Goal: Task Accomplishment & Management: Manage account settings

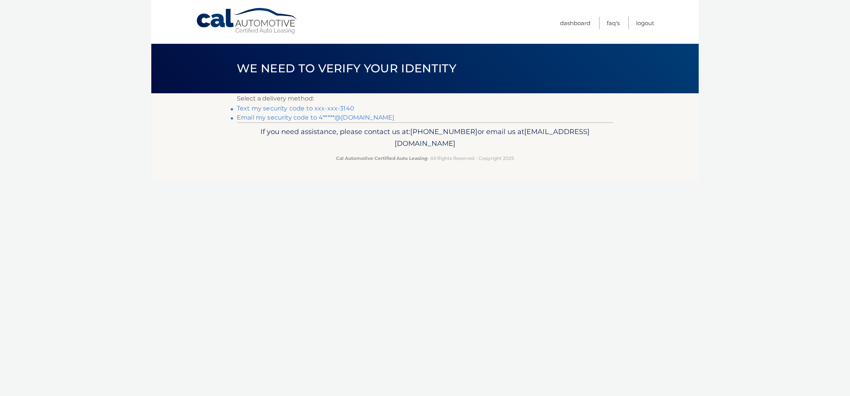
click at [342, 112] on link "Text my security code to xxx-xxx-3140" at bounding box center [296, 108] width 118 height 7
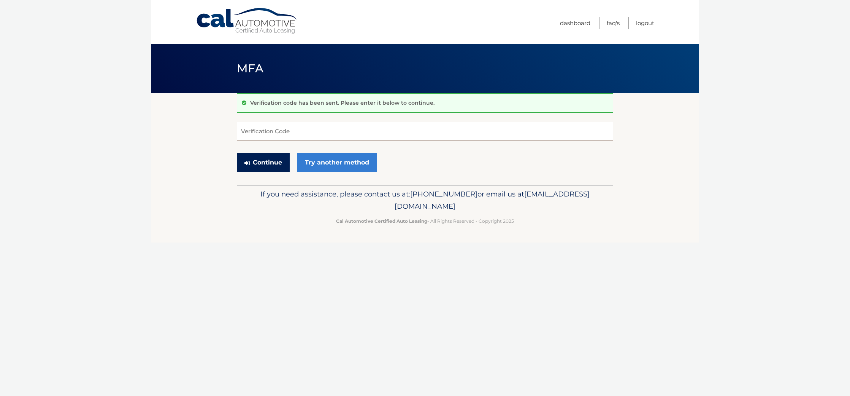
drag, startPoint x: 247, startPoint y: 132, endPoint x: 259, endPoint y: 164, distance: 34.1
click at [247, 133] on input "Verification Code" at bounding box center [425, 131] width 377 height 19
click at [248, 138] on input "Verification Code" at bounding box center [425, 131] width 377 height 19
type input "541706"
click at [269, 171] on button "Continue" at bounding box center [263, 162] width 53 height 19
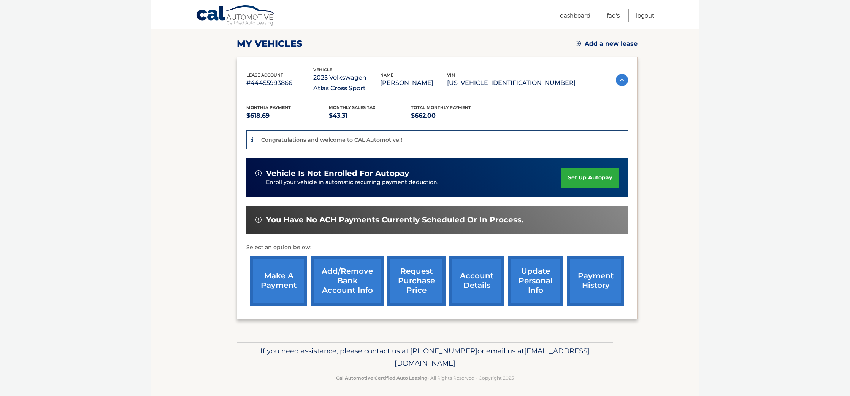
scroll to position [110, 0]
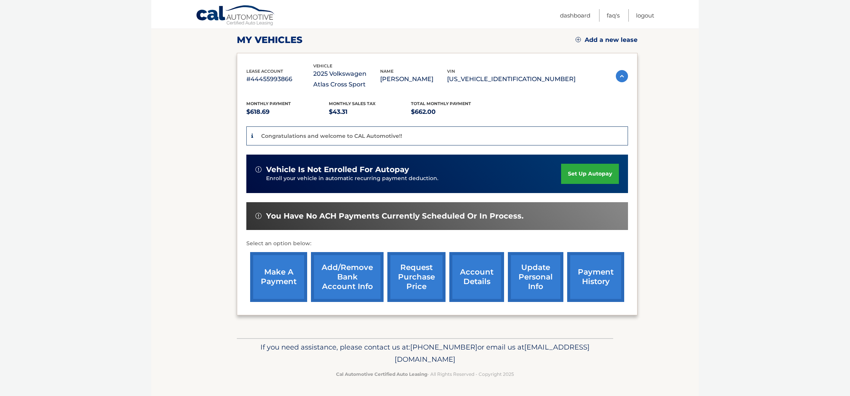
click at [596, 282] on link "payment history" at bounding box center [595, 277] width 57 height 50
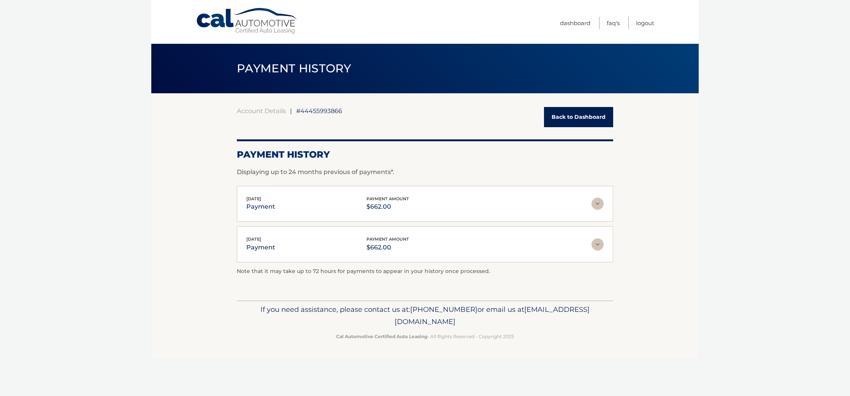
click at [592, 116] on link "Back to Dashboard" at bounding box center [578, 117] width 69 height 20
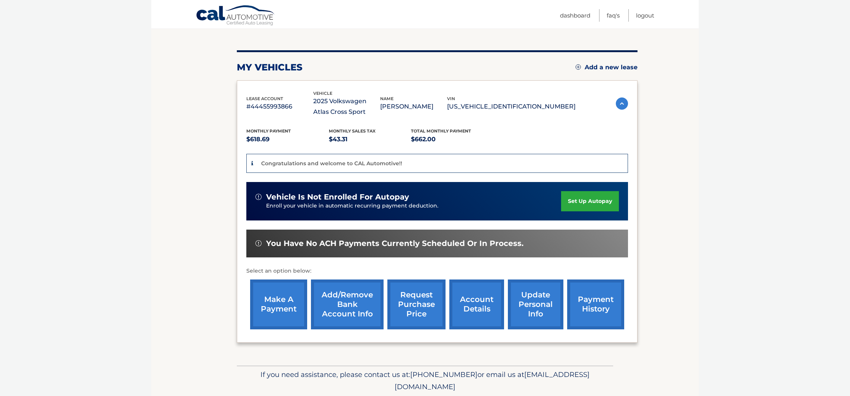
scroll to position [110, 0]
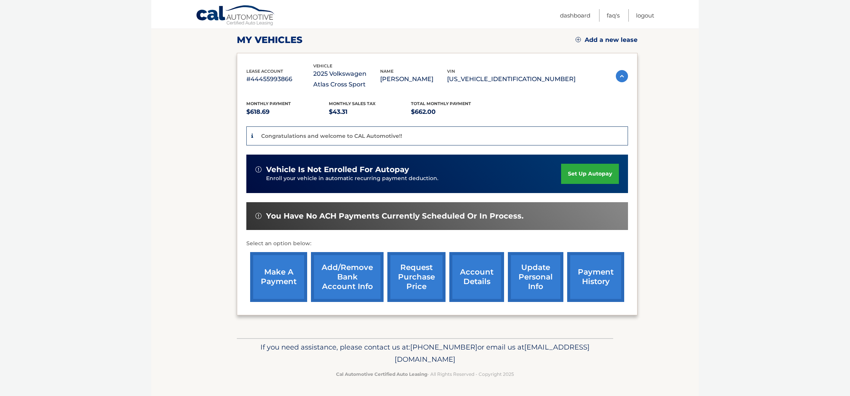
click at [279, 278] on link "make a payment" at bounding box center [278, 277] width 57 height 50
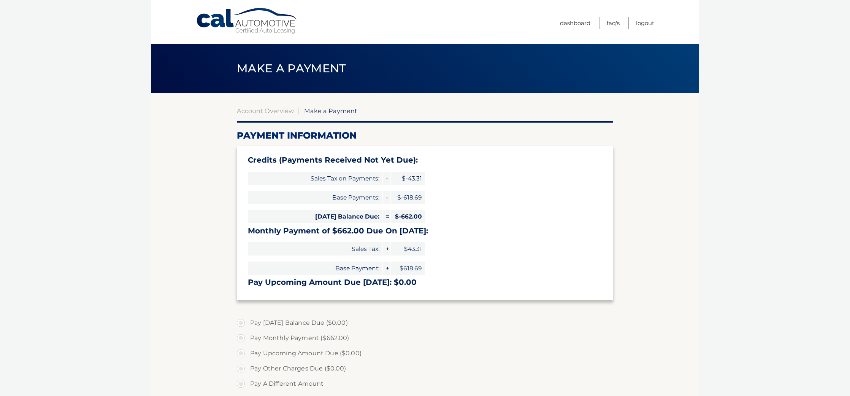
type input "0"
select select "NGFiNTg0NDktODMwMC00NDk4LWFlYmUtNzYxYTE2MmZhNzcz"
click at [636, 21] on link "Logout" at bounding box center [645, 23] width 18 height 13
